Goal: Task Accomplishment & Management: Complete application form

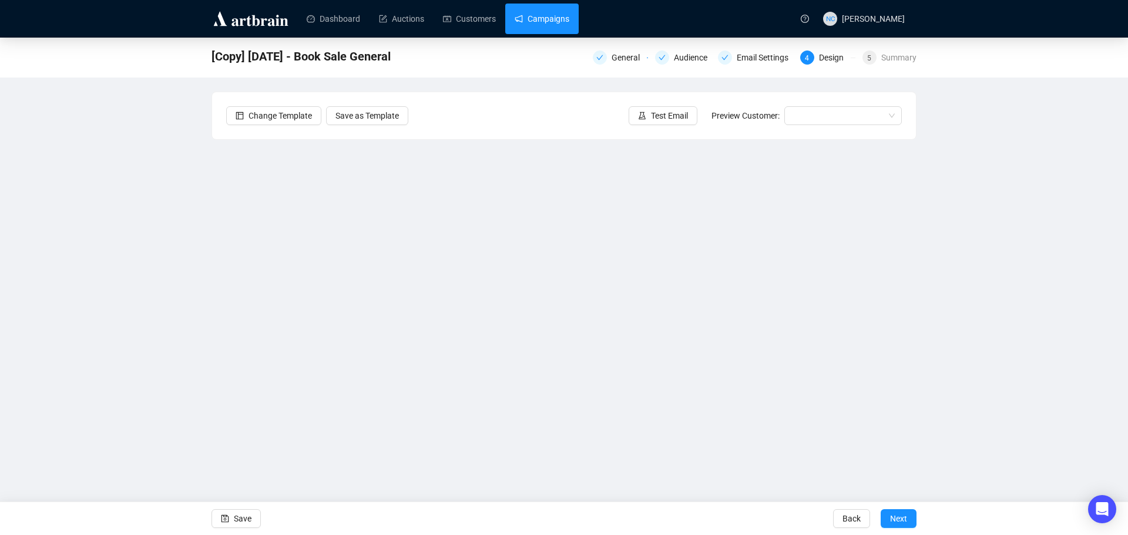
click at [550, 16] on link "Campaigns" at bounding box center [542, 19] width 55 height 31
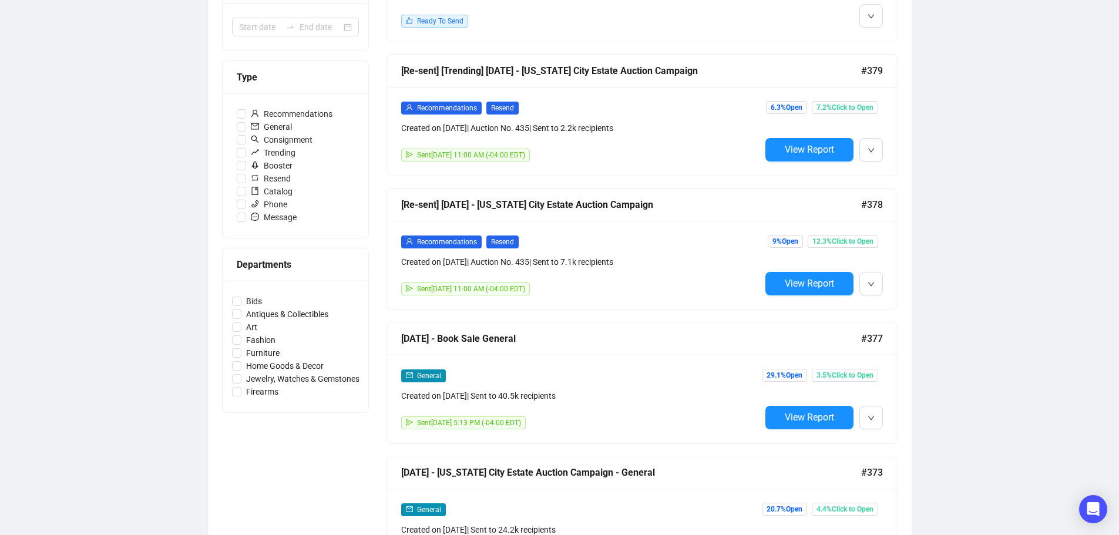
scroll to position [411, 0]
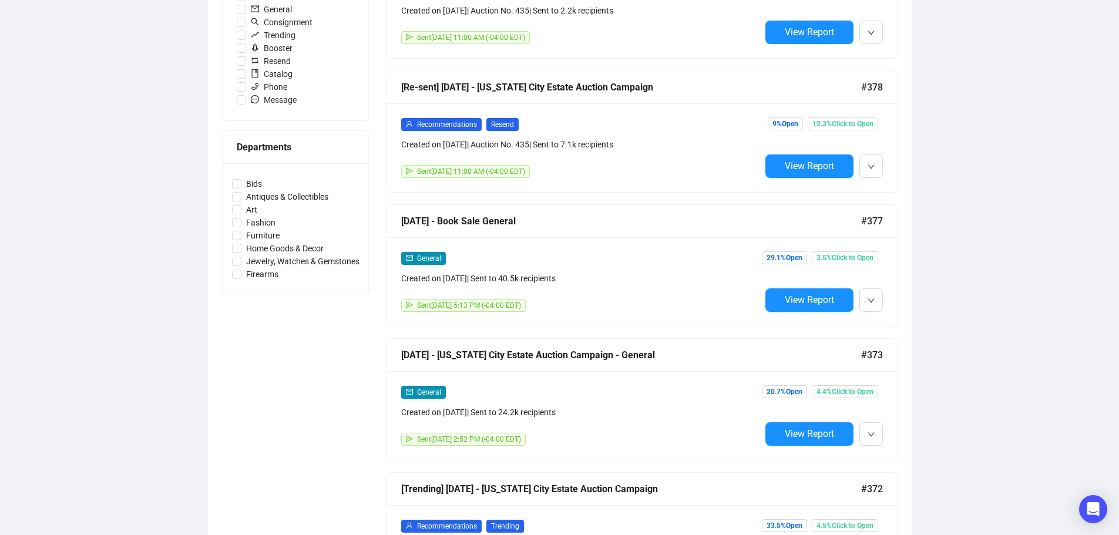
click at [609, 261] on div "General" at bounding box center [581, 259] width 360 height 14
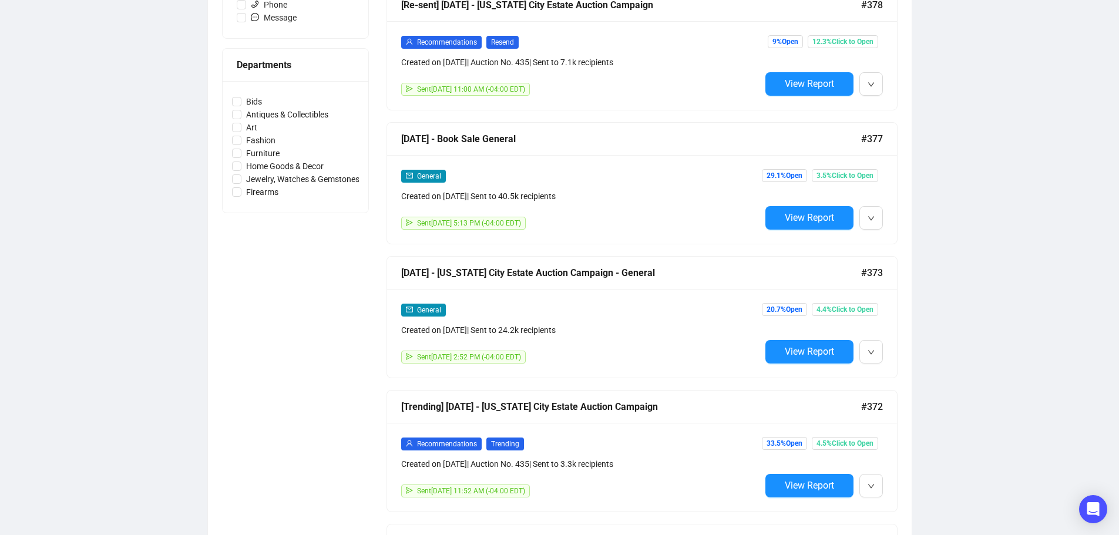
scroll to position [502, 0]
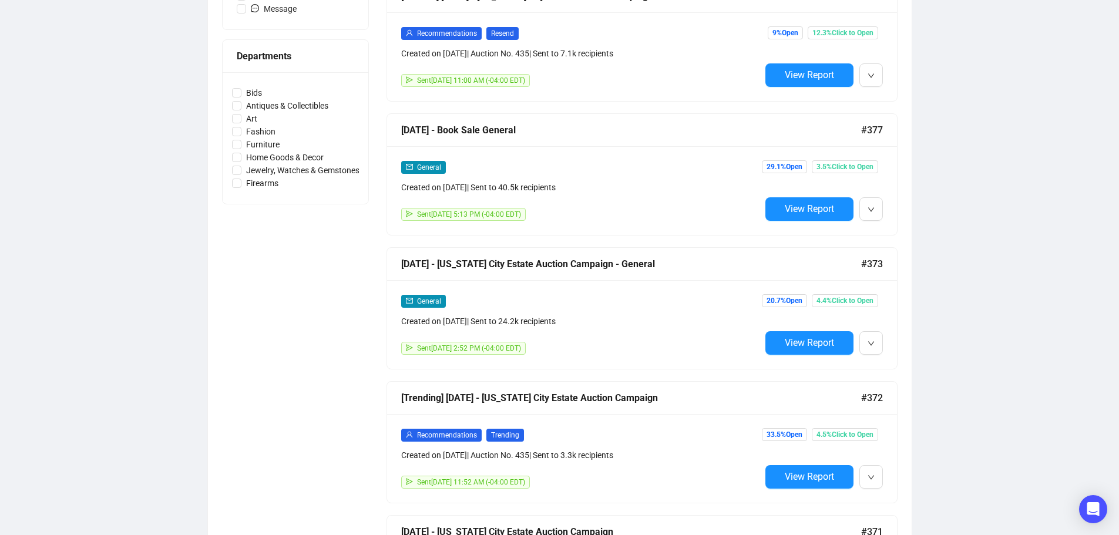
click at [644, 320] on div "Created on [DATE] | Sent to 24.2k recipients" at bounding box center [581, 321] width 360 height 13
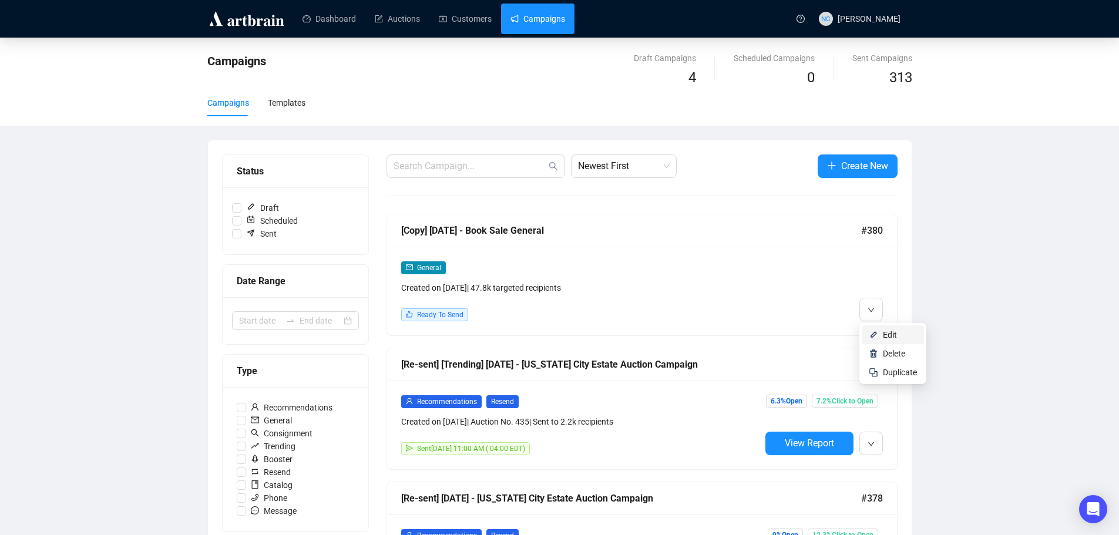
click at [876, 337] on img at bounding box center [873, 334] width 9 height 9
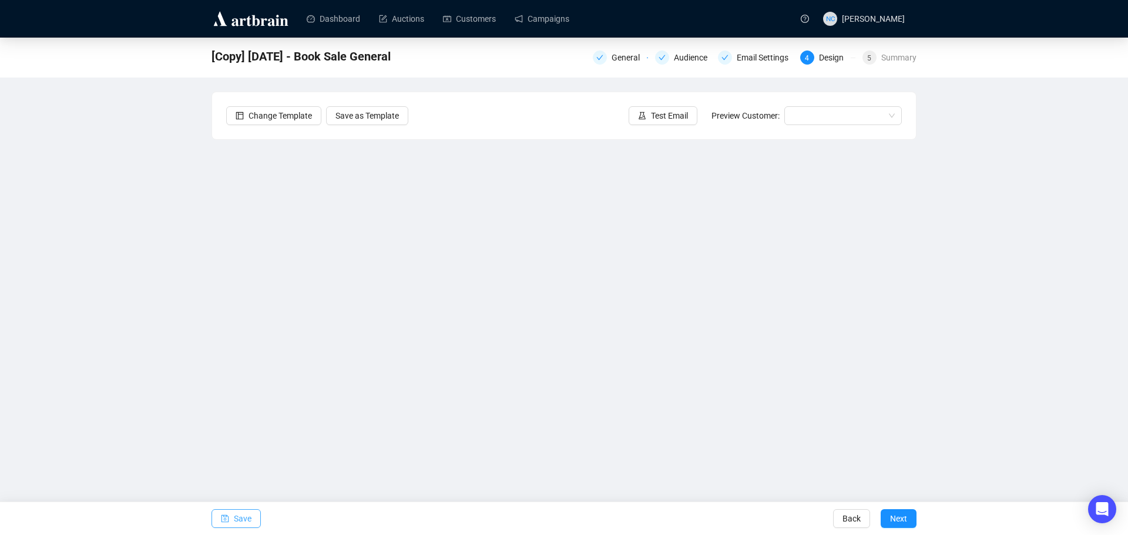
click at [229, 519] on button "Save" at bounding box center [236, 518] width 49 height 19
click at [240, 521] on span "Save" at bounding box center [243, 518] width 18 height 33
click at [248, 520] on span "Save" at bounding box center [243, 518] width 18 height 33
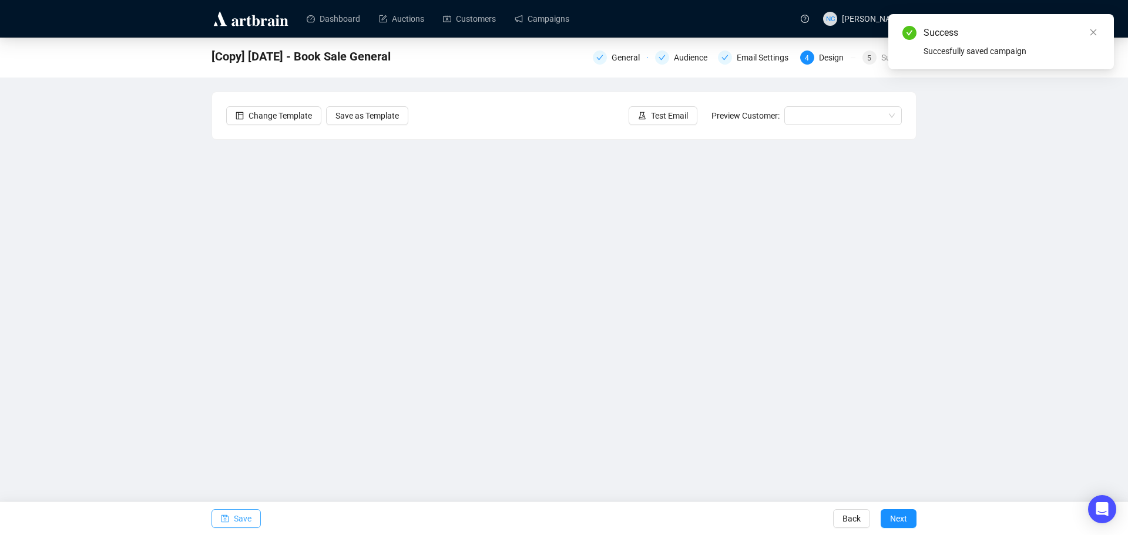
click at [248, 520] on span "Save" at bounding box center [243, 518] width 18 height 33
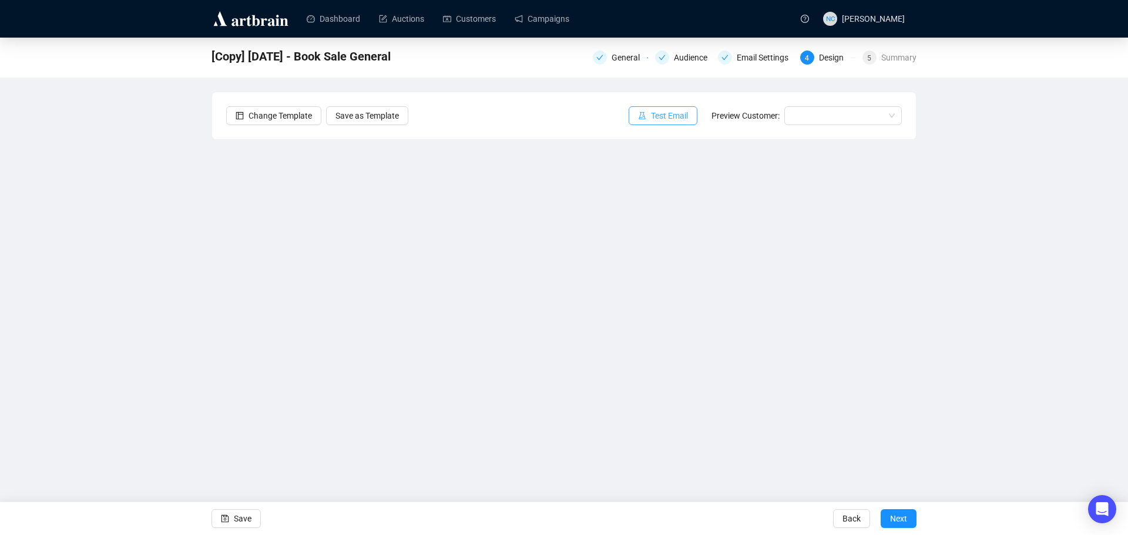
click at [678, 114] on span "Test Email" at bounding box center [669, 115] width 37 height 13
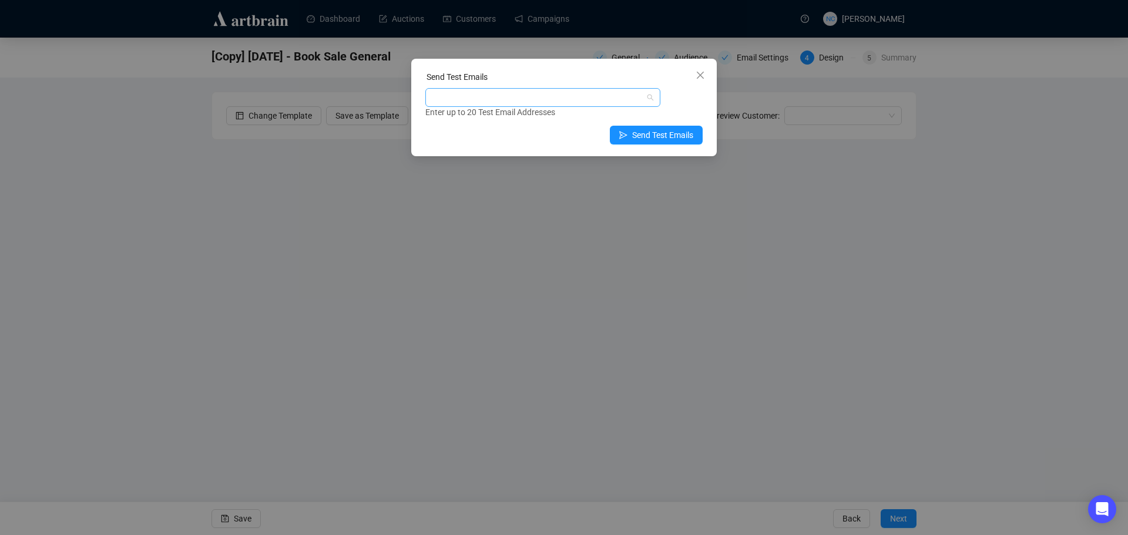
click at [619, 106] on div at bounding box center [542, 97] width 235 height 19
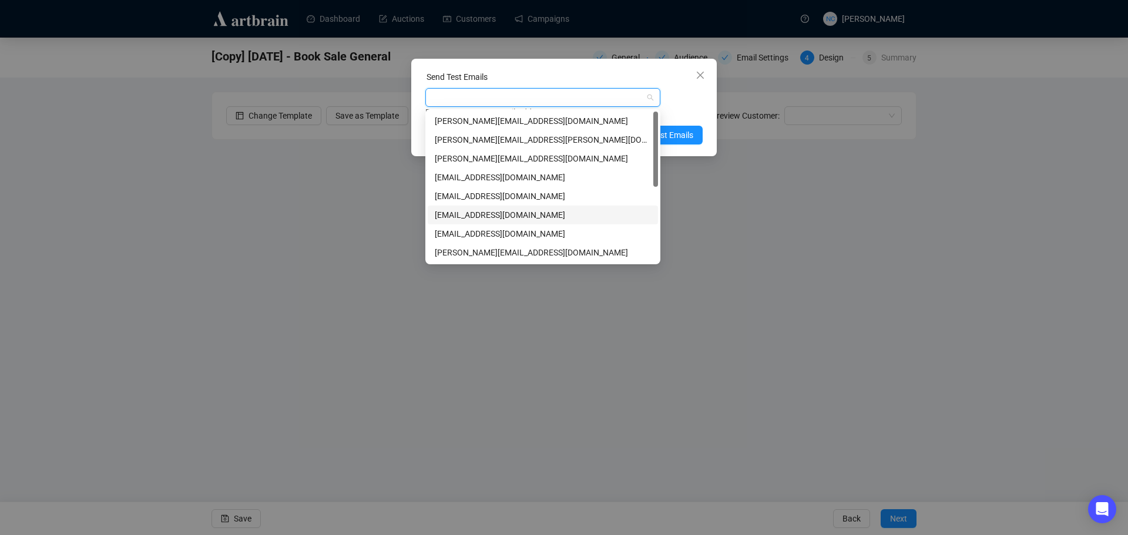
scroll to position [150, 0]
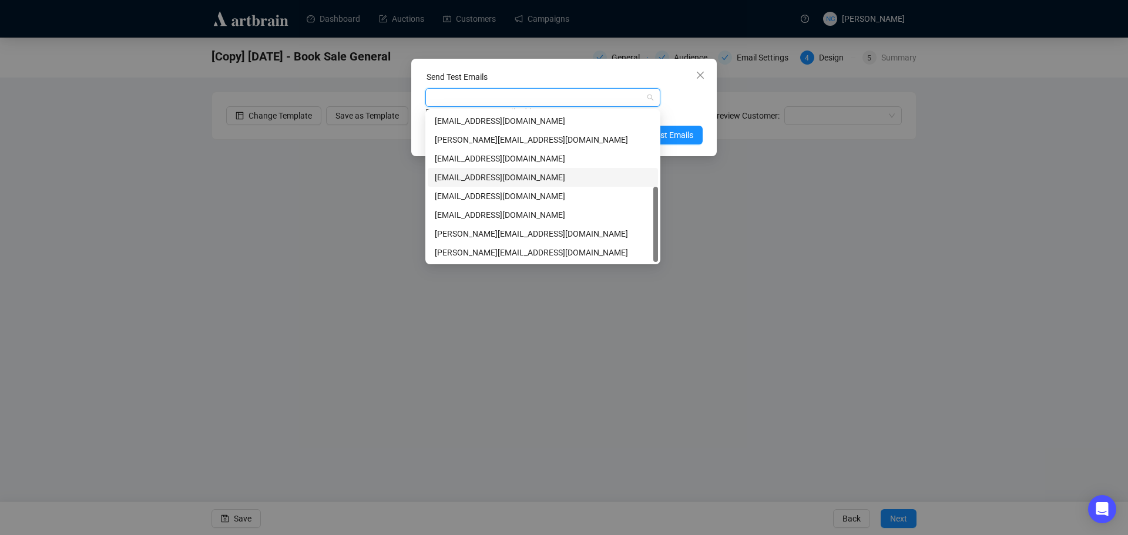
click at [579, 179] on div "[EMAIL_ADDRESS][DOMAIN_NAME]" at bounding box center [543, 177] width 216 height 13
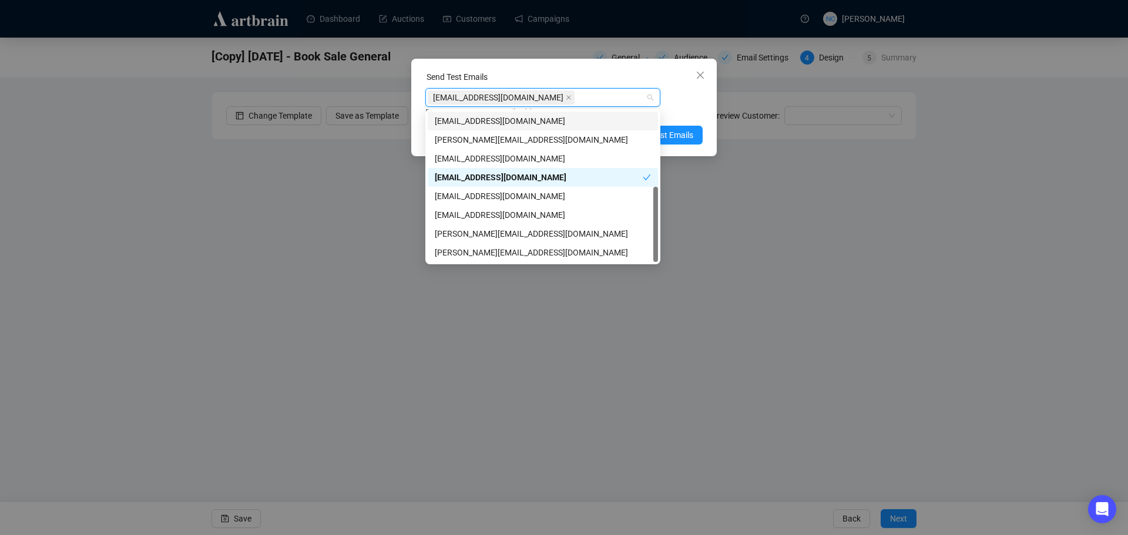
click at [685, 108] on div "Enter up to 20 Test Email Addresses" at bounding box center [563, 113] width 277 height 14
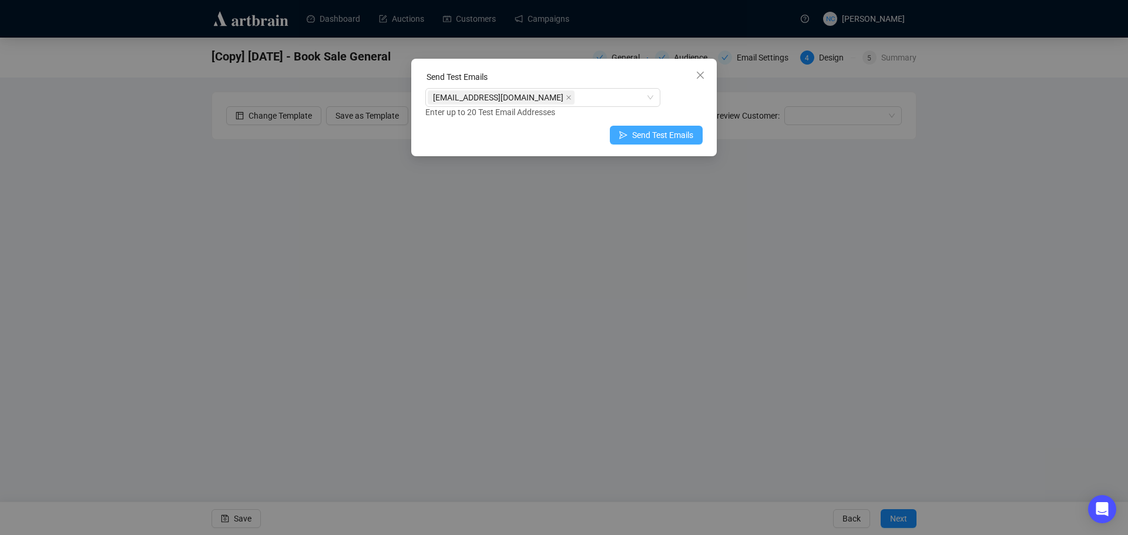
click at [676, 132] on span "Send Test Emails" at bounding box center [662, 135] width 61 height 13
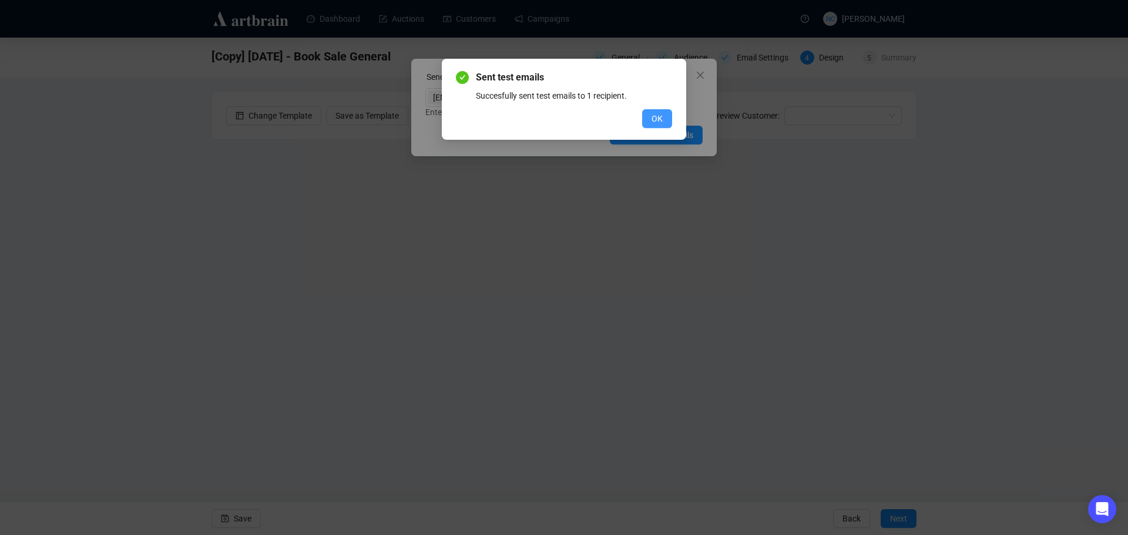
click at [656, 118] on span "OK" at bounding box center [657, 118] width 11 height 13
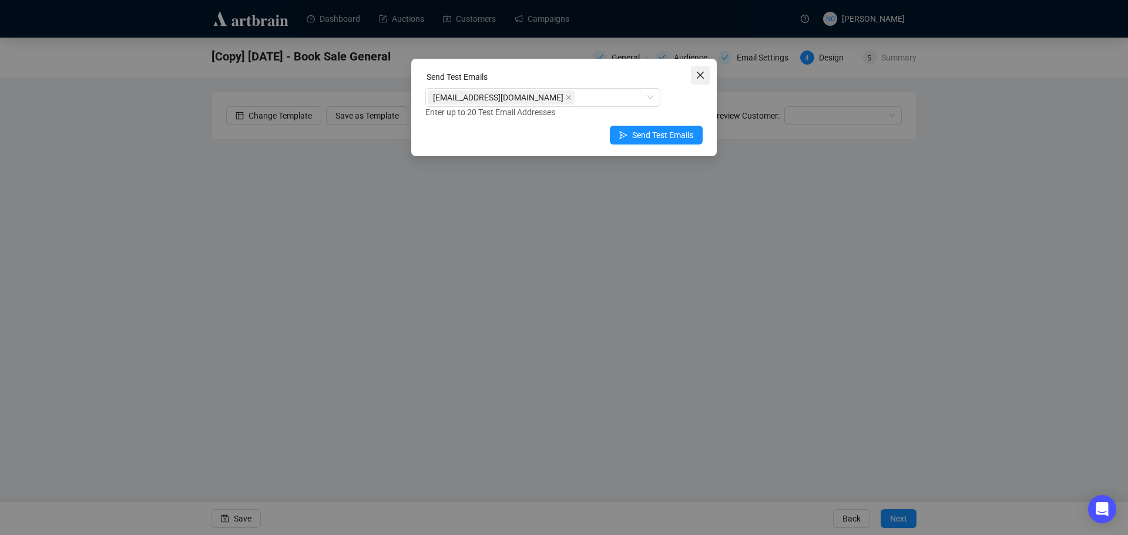
click at [705, 77] on span "Close" at bounding box center [700, 75] width 19 height 9
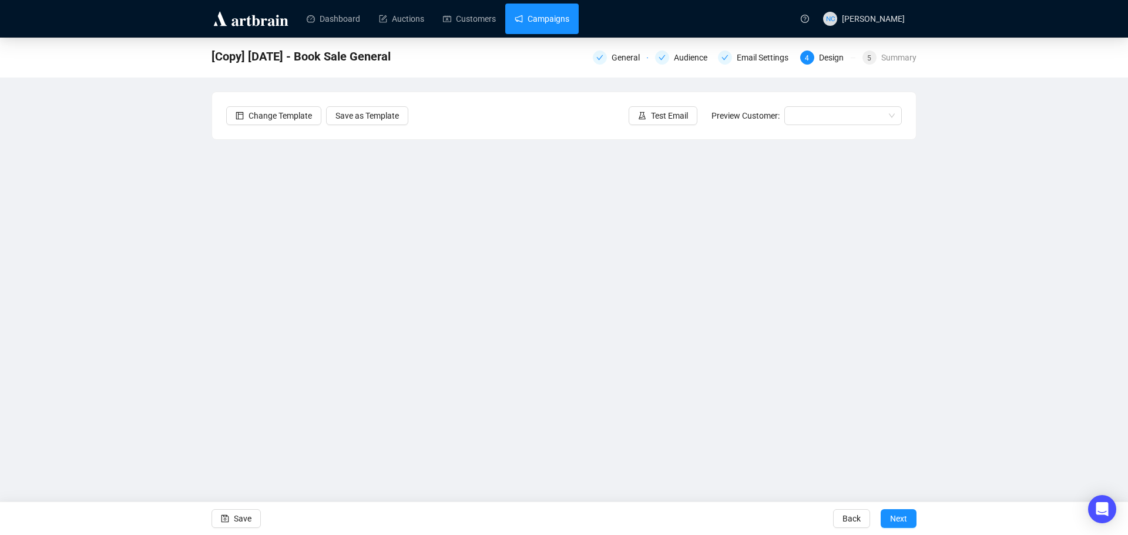
click at [542, 21] on link "Campaigns" at bounding box center [542, 19] width 55 height 31
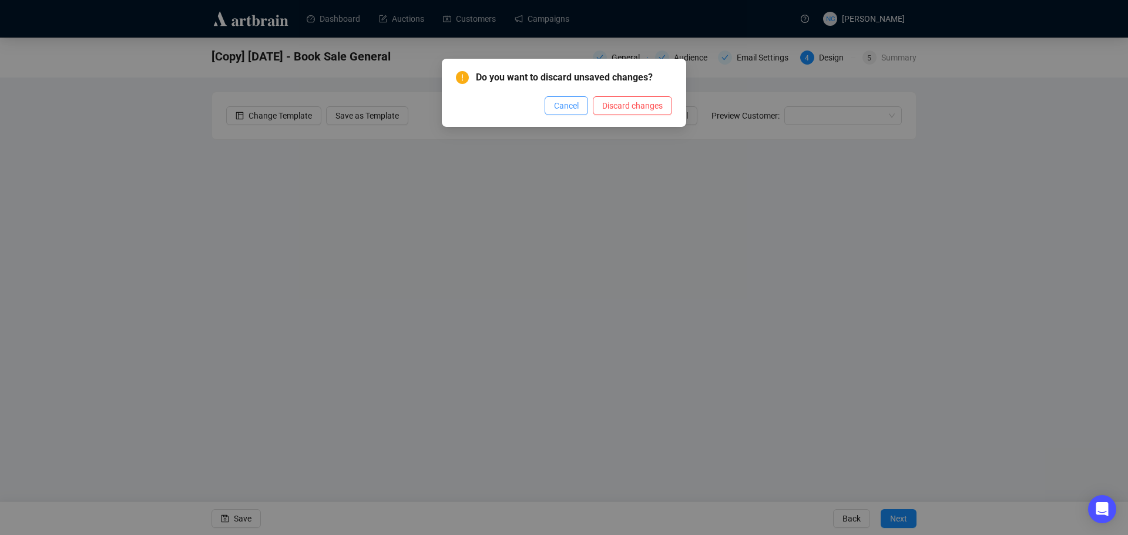
click at [570, 102] on span "Cancel" at bounding box center [566, 105] width 25 height 13
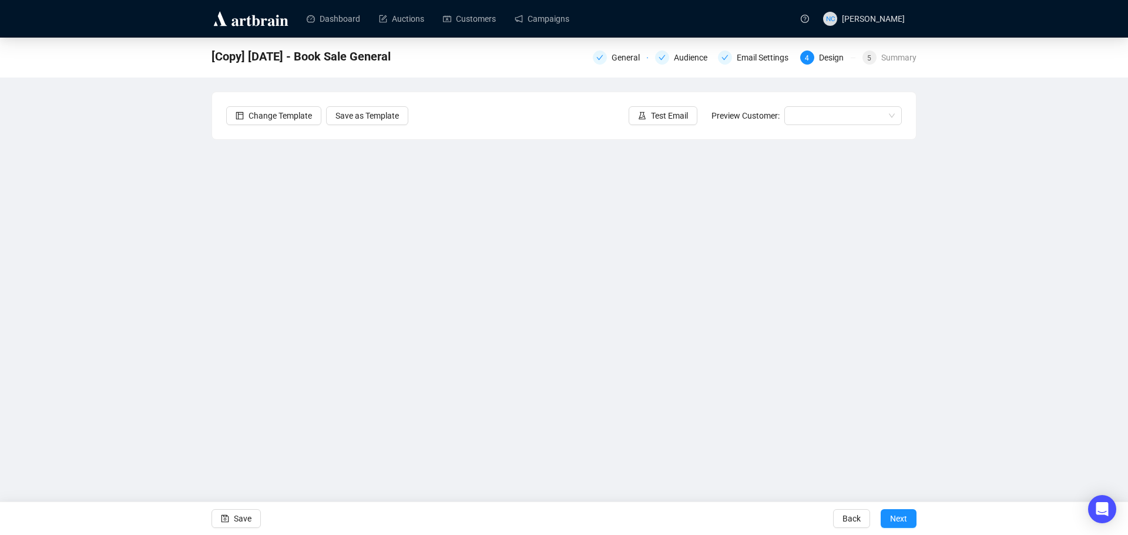
click at [976, 304] on div "[Copy] [DATE] - Book Sale General General Audience Email Settings 4 Design 5 Su…" at bounding box center [564, 255] width 1128 height 434
click at [231, 523] on button "Save" at bounding box center [236, 518] width 49 height 19
click at [251, 518] on button "Save" at bounding box center [236, 518] width 49 height 19
click at [232, 523] on button "Save" at bounding box center [236, 518] width 49 height 19
click at [662, 113] on span "Test Email" at bounding box center [669, 115] width 37 height 13
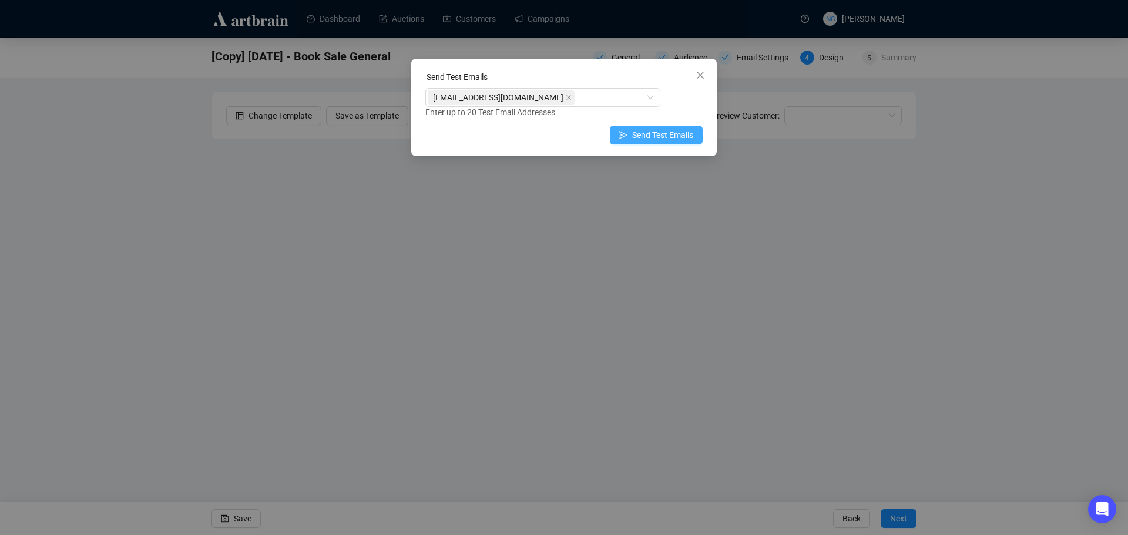
click at [639, 132] on span "Send Test Emails" at bounding box center [662, 135] width 61 height 13
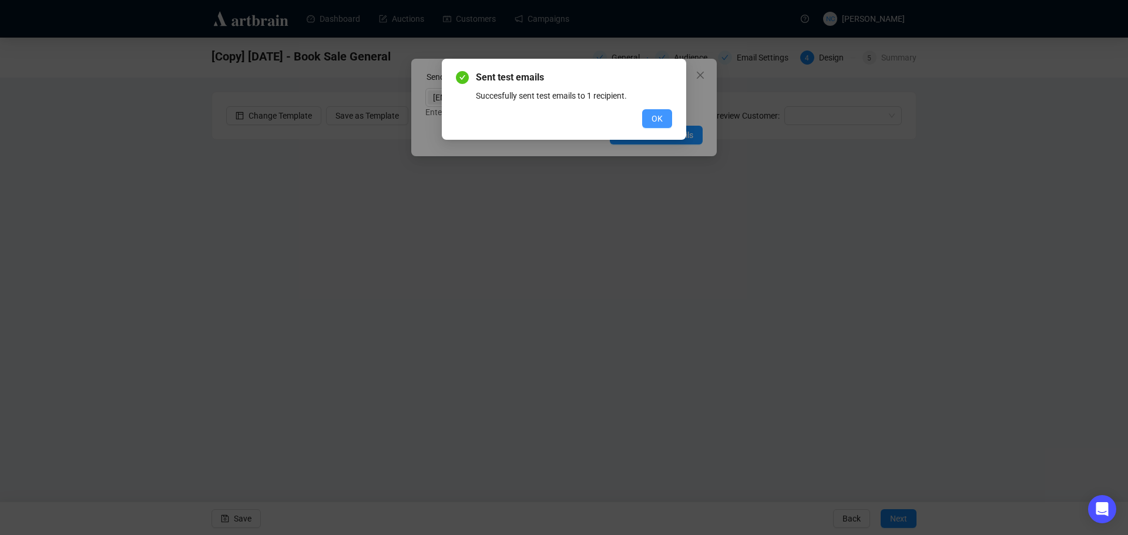
click at [659, 115] on span "OK" at bounding box center [657, 118] width 11 height 13
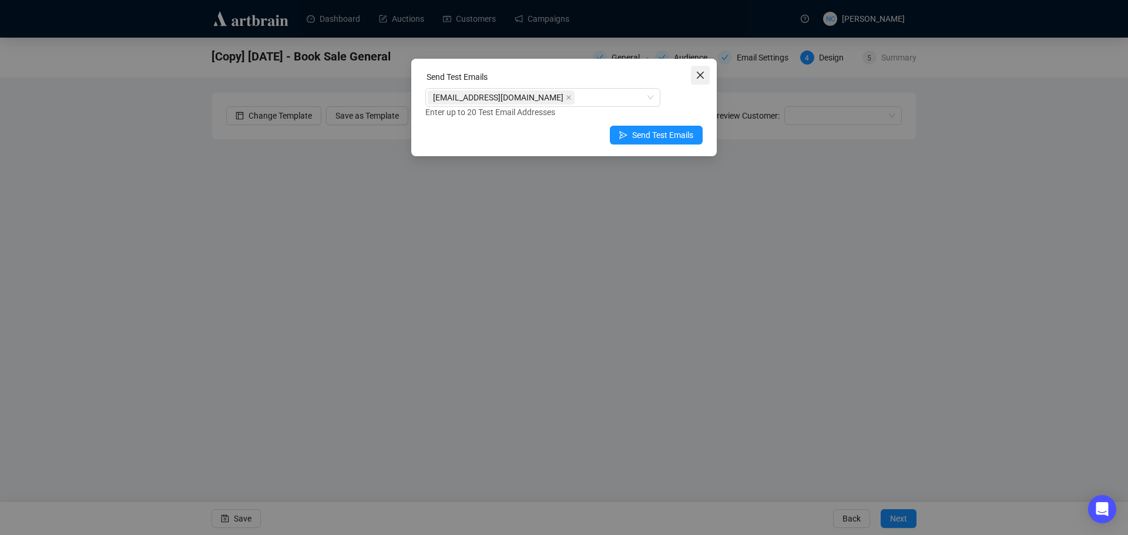
click at [704, 76] on icon "close" at bounding box center [700, 75] width 9 height 9
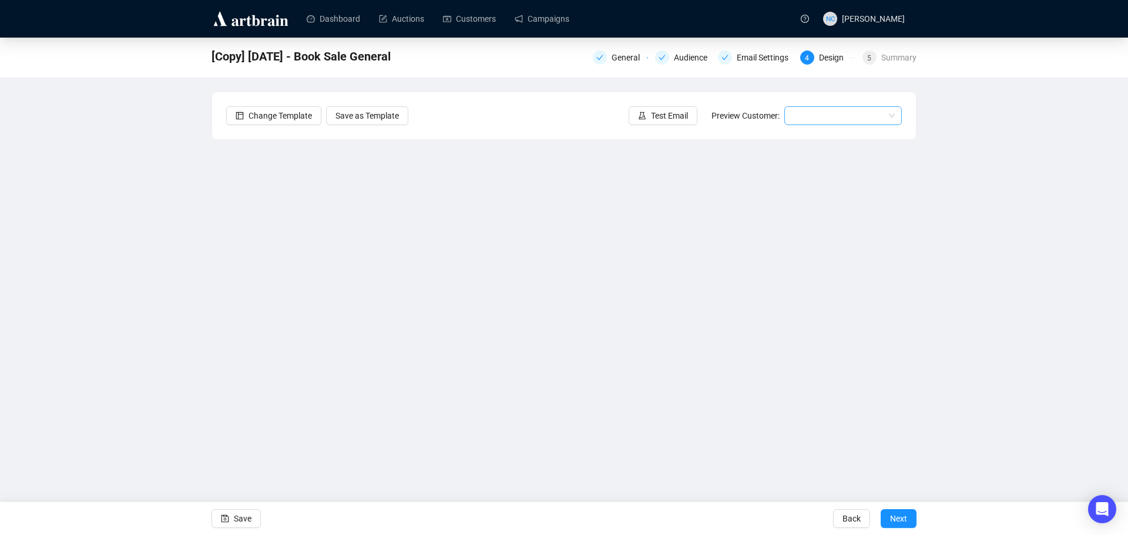
click at [825, 121] on input "search" at bounding box center [838, 116] width 93 height 18
click at [828, 139] on div "[PERSON_NAME] | Example" at bounding box center [843, 139] width 99 height 13
click at [250, 523] on span "Save" at bounding box center [243, 518] width 18 height 33
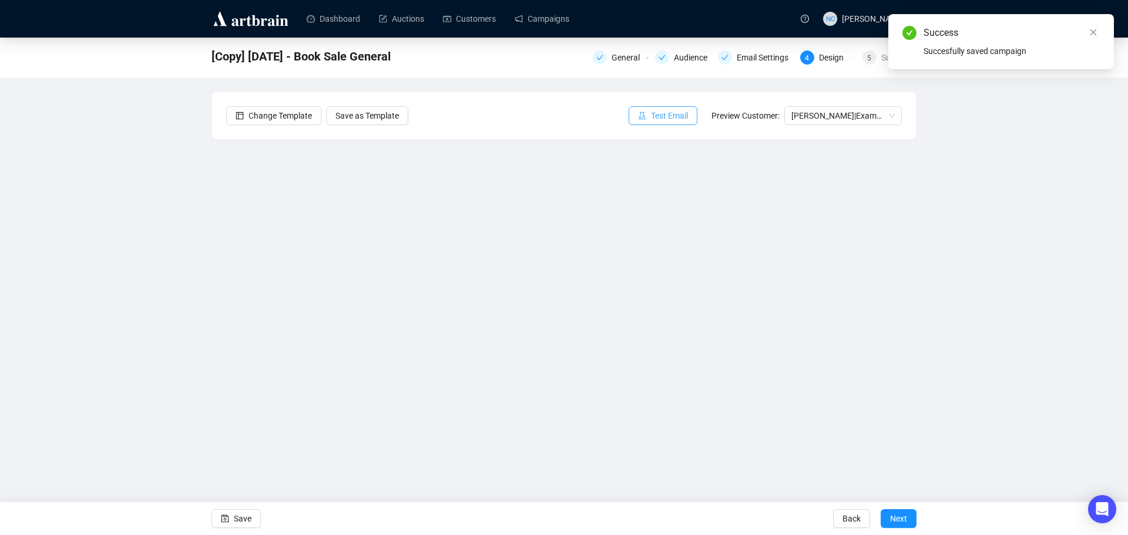
click at [676, 116] on span "Test Email" at bounding box center [669, 115] width 37 height 13
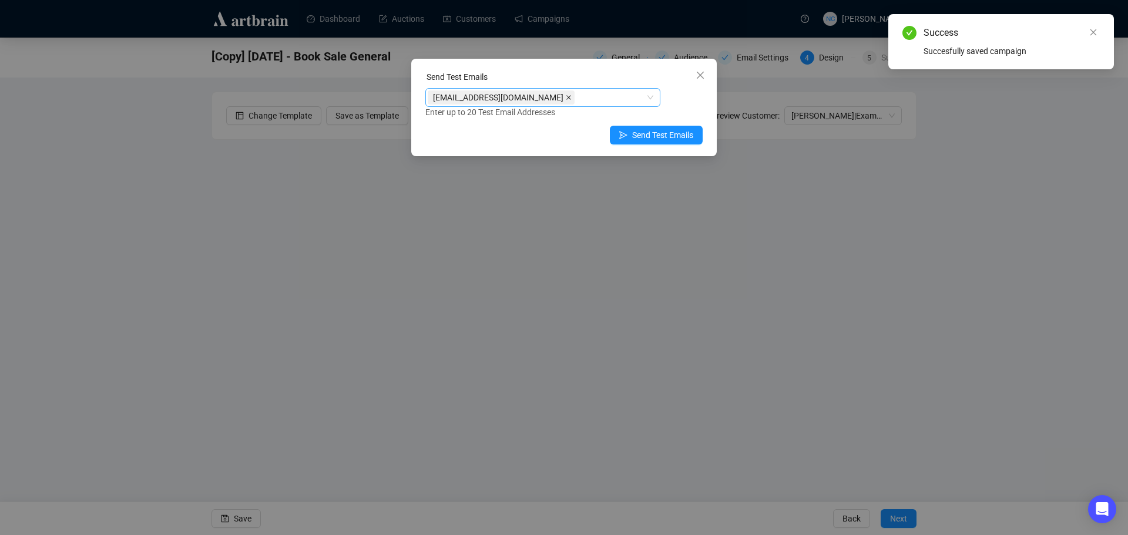
click at [566, 100] on span at bounding box center [569, 97] width 6 height 13
click at [561, 99] on div at bounding box center [537, 97] width 218 height 16
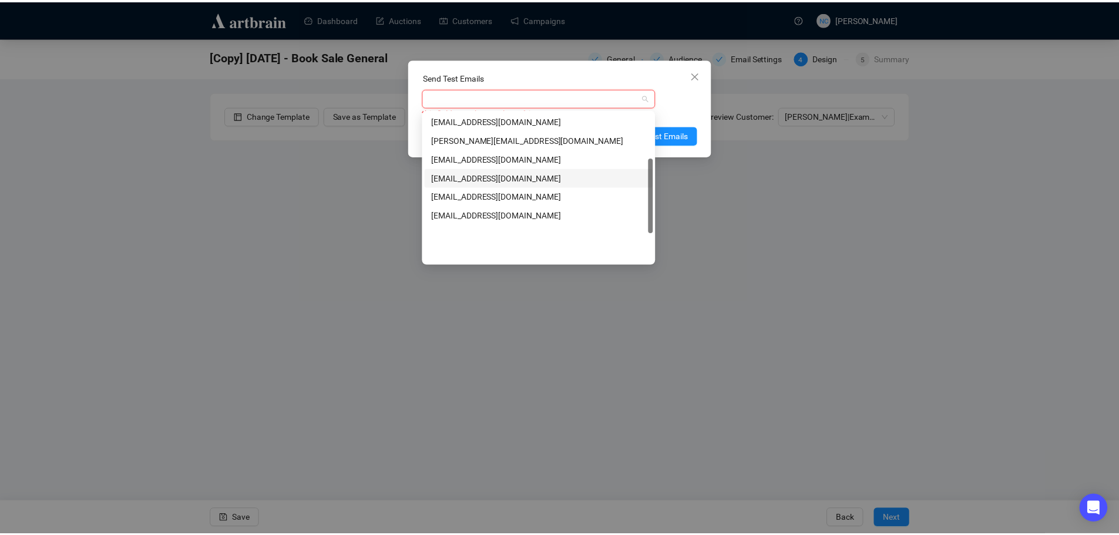
scroll to position [0, 0]
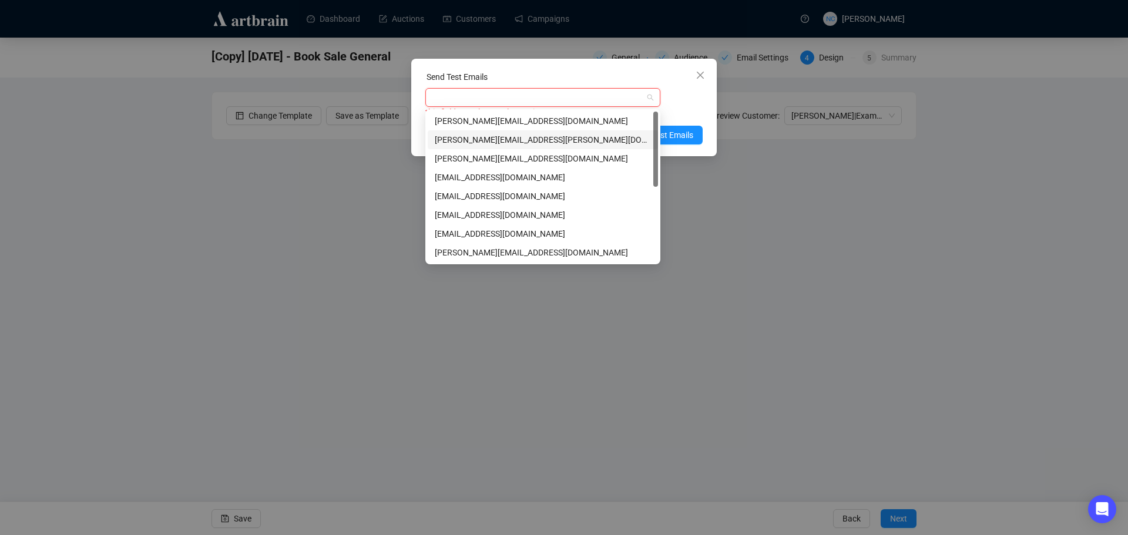
click at [569, 138] on div "[PERSON_NAME][EMAIL_ADDRESS][PERSON_NAME][DOMAIN_NAME]" at bounding box center [543, 139] width 216 height 13
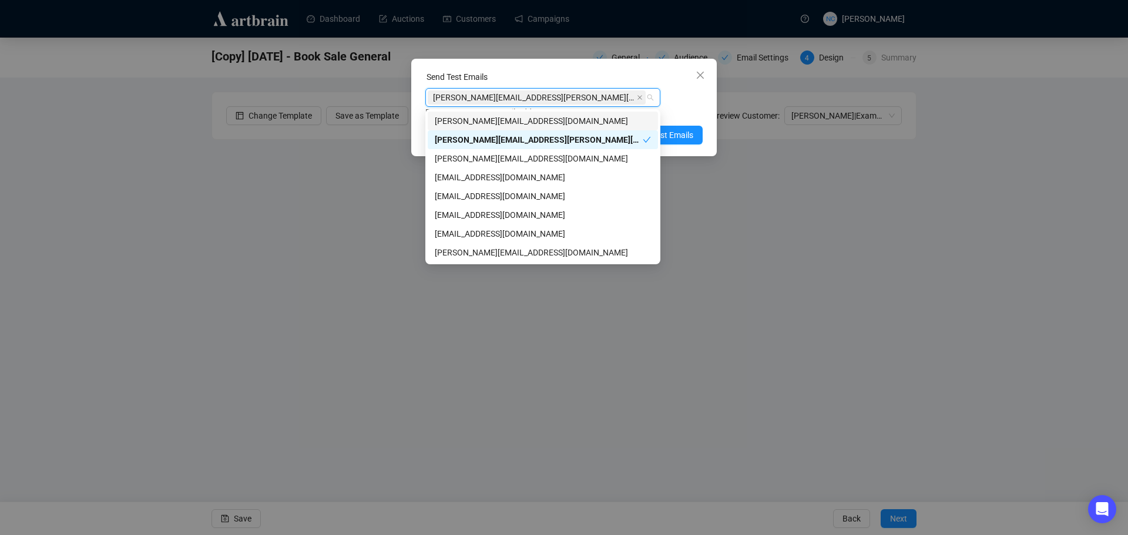
click at [689, 99] on div "[PERSON_NAME][EMAIL_ADDRESS][PERSON_NAME][DOMAIN_NAME] Enter up to 20 Test Emai…" at bounding box center [563, 103] width 277 height 31
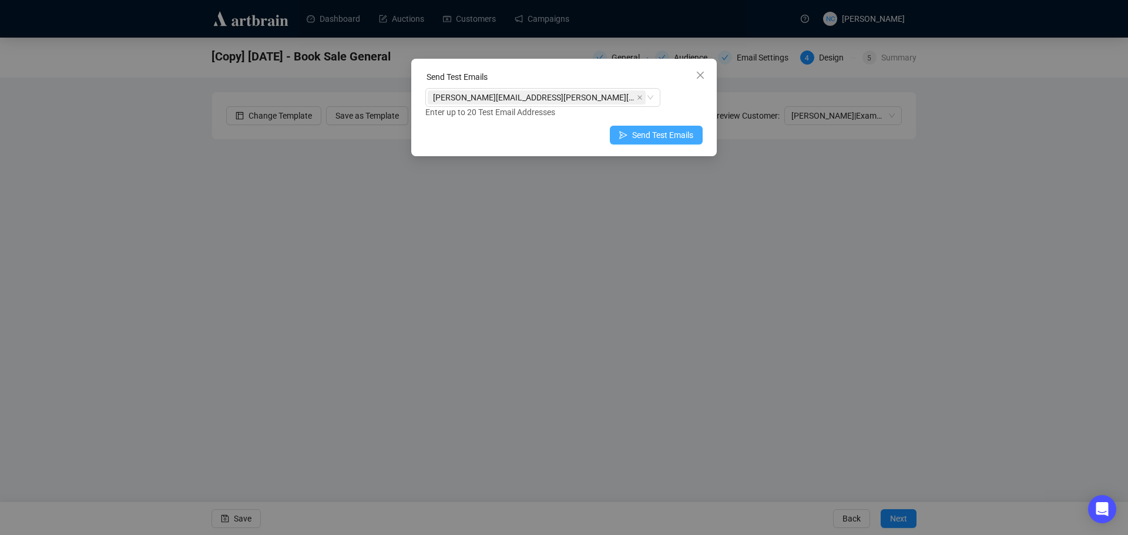
click at [649, 135] on span "Send Test Emails" at bounding box center [662, 135] width 61 height 13
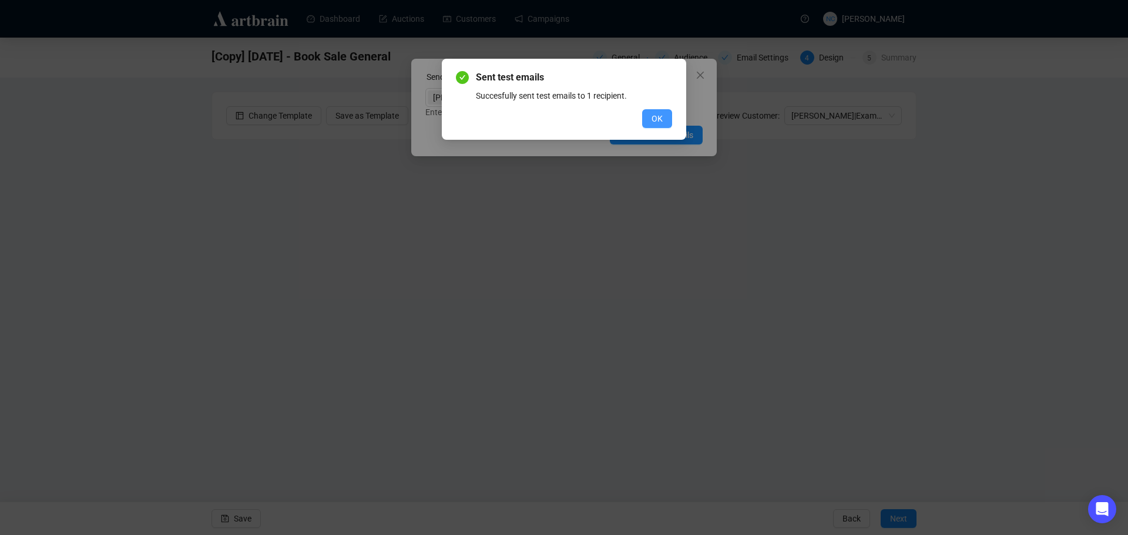
click at [656, 113] on span "OK" at bounding box center [657, 118] width 11 height 13
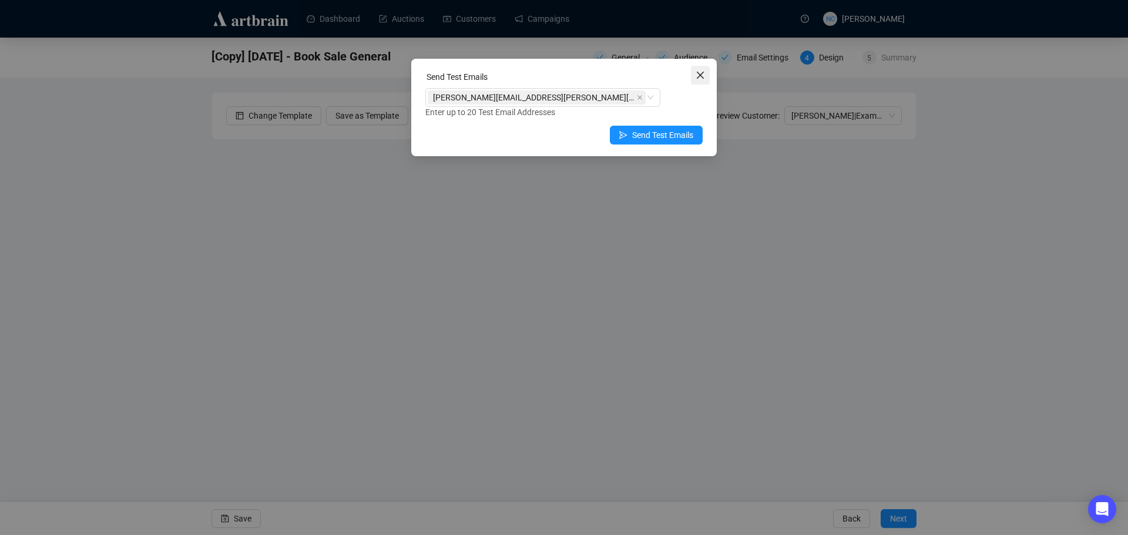
click at [704, 79] on icon "close" at bounding box center [700, 75] width 9 height 9
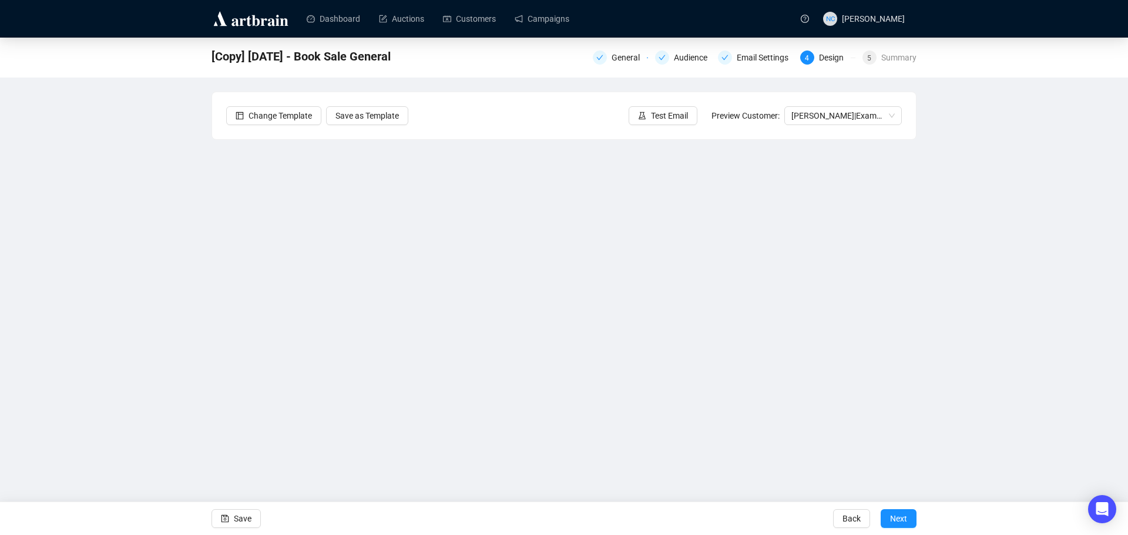
click at [85, 194] on div "[Copy] [DATE] - Book Sale General General Audience Email Settings 4 Design 5 Su…" at bounding box center [564, 255] width 1128 height 434
click at [896, 56] on div "Summary" at bounding box center [898, 58] width 35 height 14
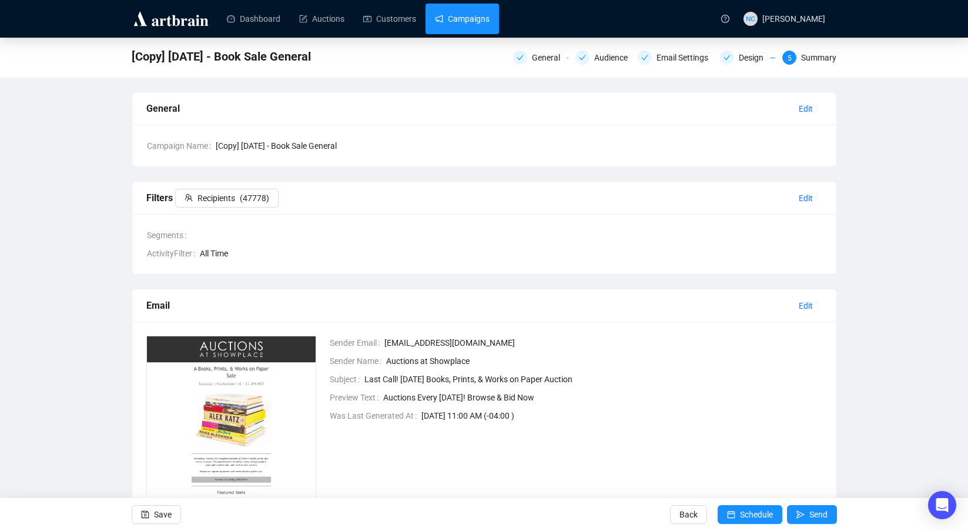
click at [454, 16] on link "Campaigns" at bounding box center [462, 19] width 55 height 31
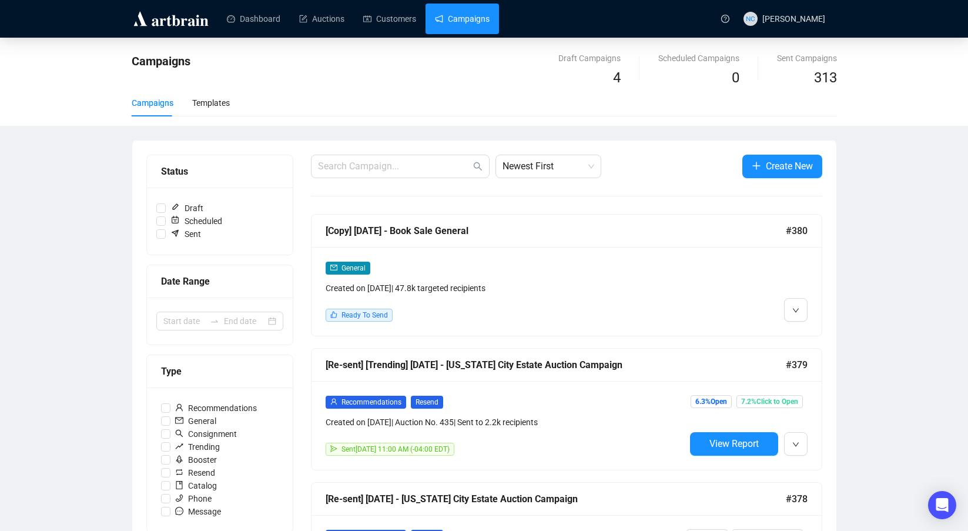
click at [461, 21] on link "Campaigns" at bounding box center [462, 19] width 55 height 31
click at [807, 333] on li "Edit" at bounding box center [817, 335] width 62 height 19
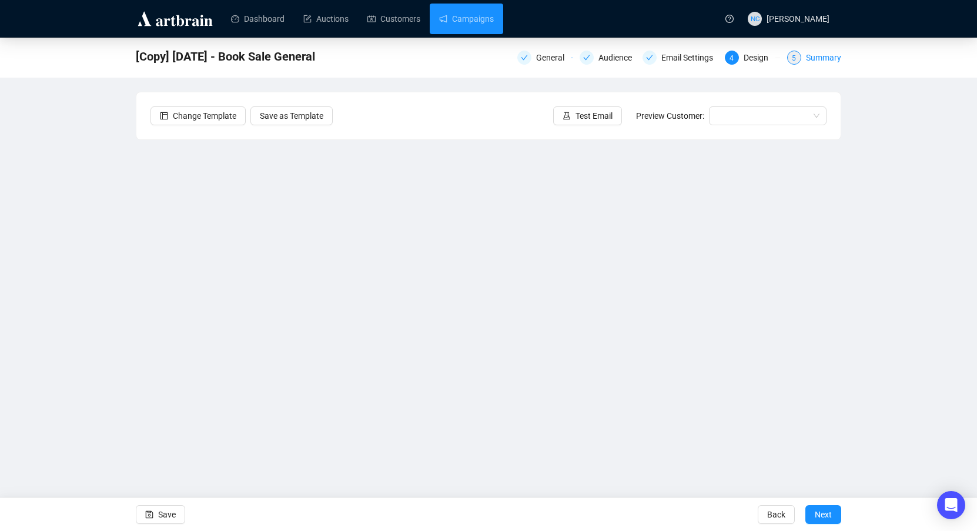
click at [823, 61] on div "Summary" at bounding box center [823, 58] width 35 height 14
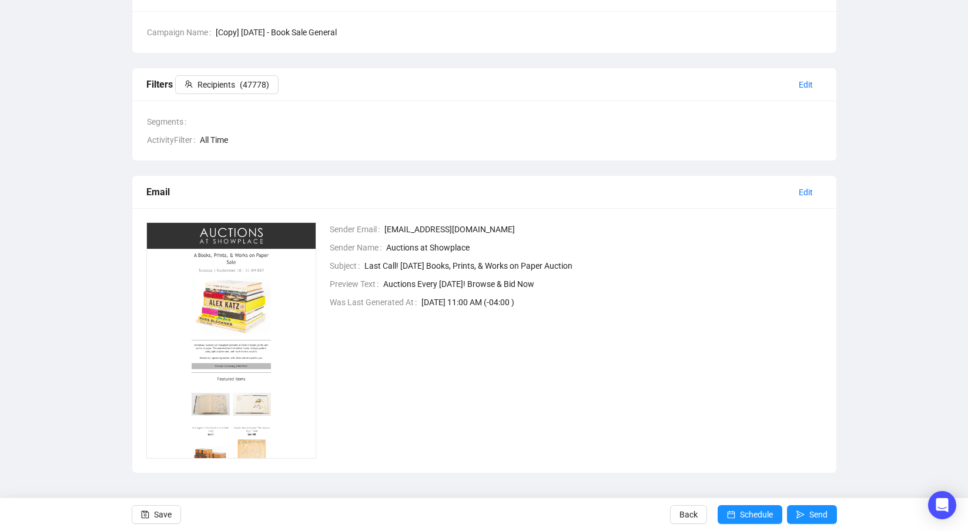
scroll to position [115, 0]
click at [809, 510] on span "Send" at bounding box center [818, 514] width 18 height 33
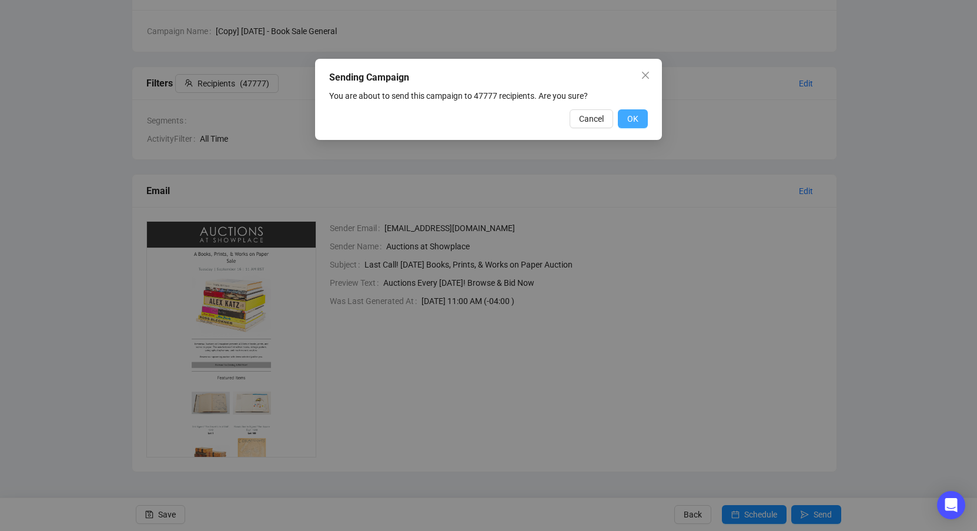
click at [629, 116] on span "OK" at bounding box center [632, 118] width 11 height 13
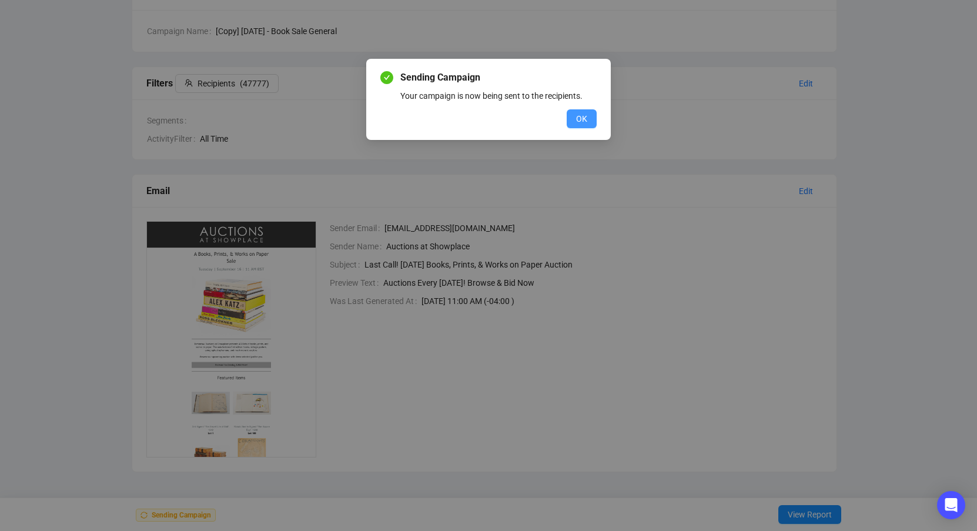
click at [578, 119] on span "OK" at bounding box center [581, 118] width 11 height 13
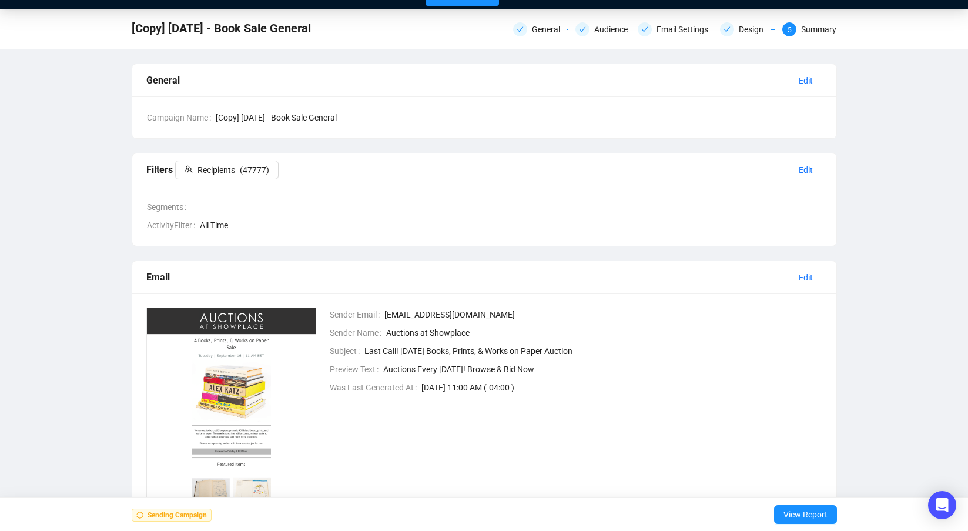
scroll to position [0, 0]
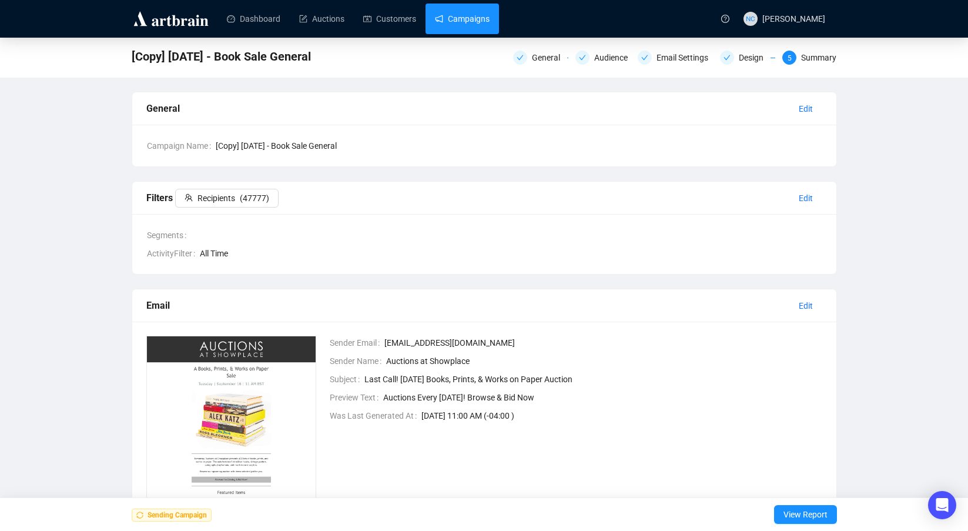
click at [450, 25] on link "Campaigns" at bounding box center [462, 19] width 55 height 31
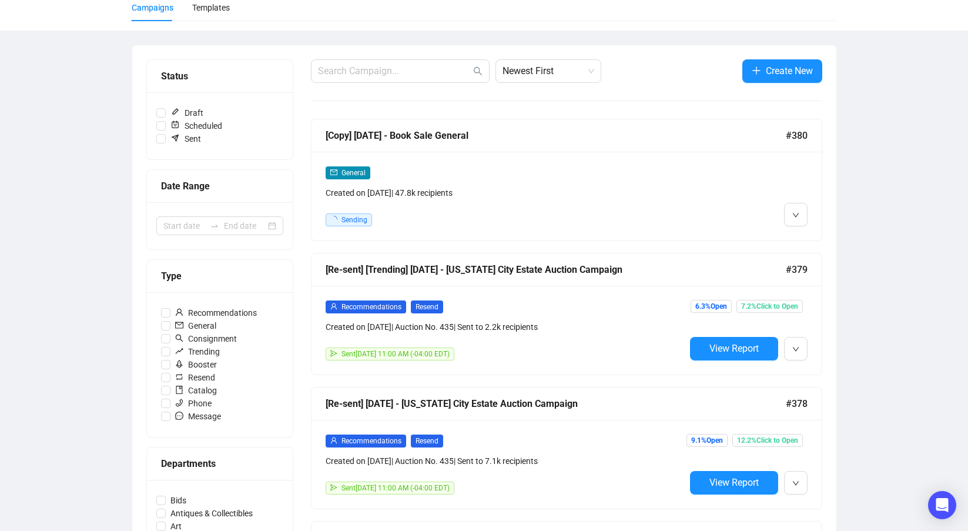
scroll to position [118, 0]
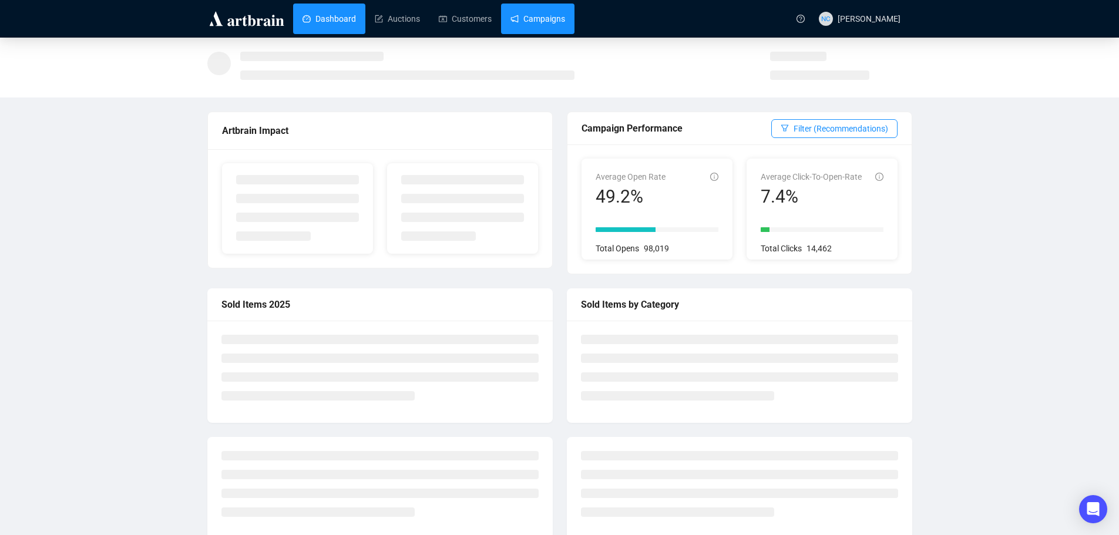
drag, startPoint x: 0, startPoint y: 0, endPoint x: 548, endPoint y: 10, distance: 547.8
click at [548, 10] on link "Campaigns" at bounding box center [538, 19] width 55 height 31
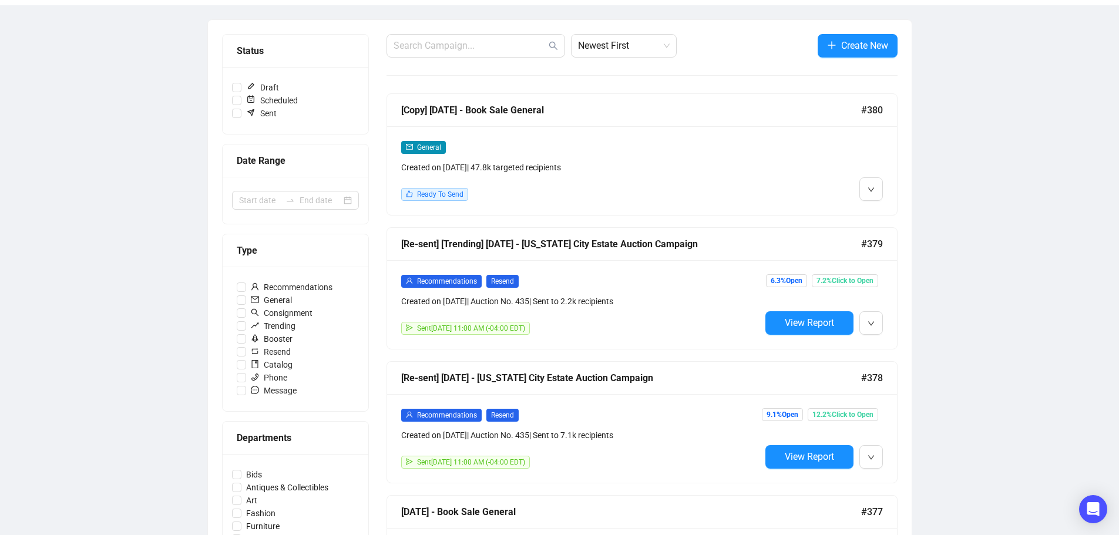
scroll to position [176, 0]
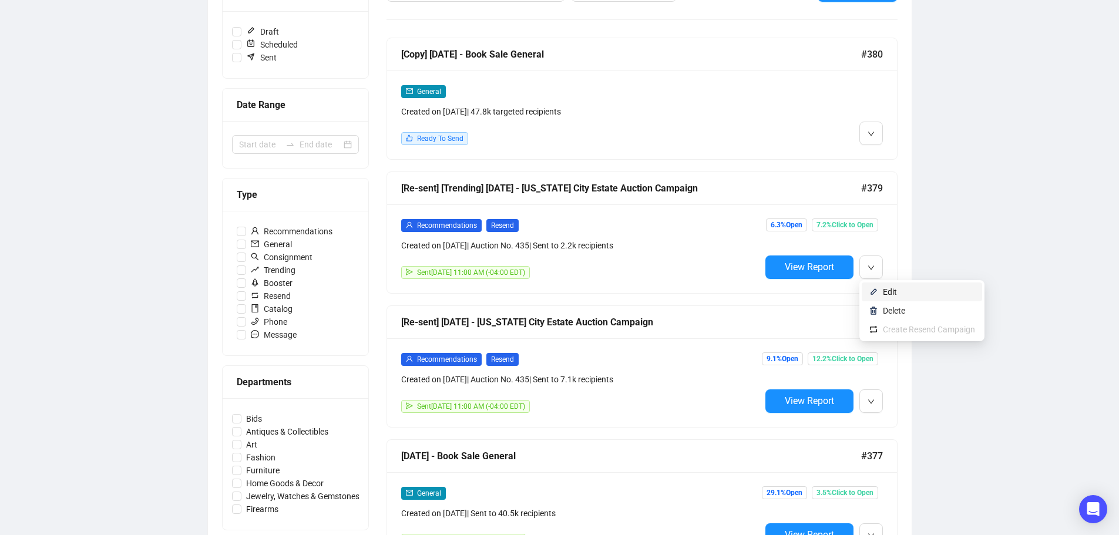
click at [883, 286] on li "Edit" at bounding box center [922, 292] width 120 height 19
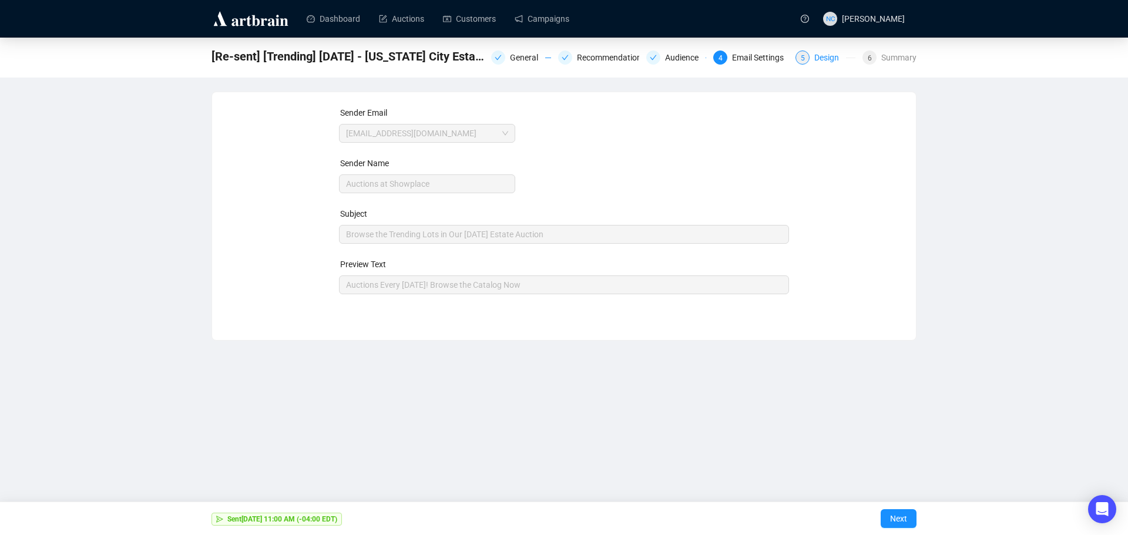
click at [823, 57] on div "Design" at bounding box center [830, 58] width 32 height 14
